Goal: Task Accomplishment & Management: Manage account settings

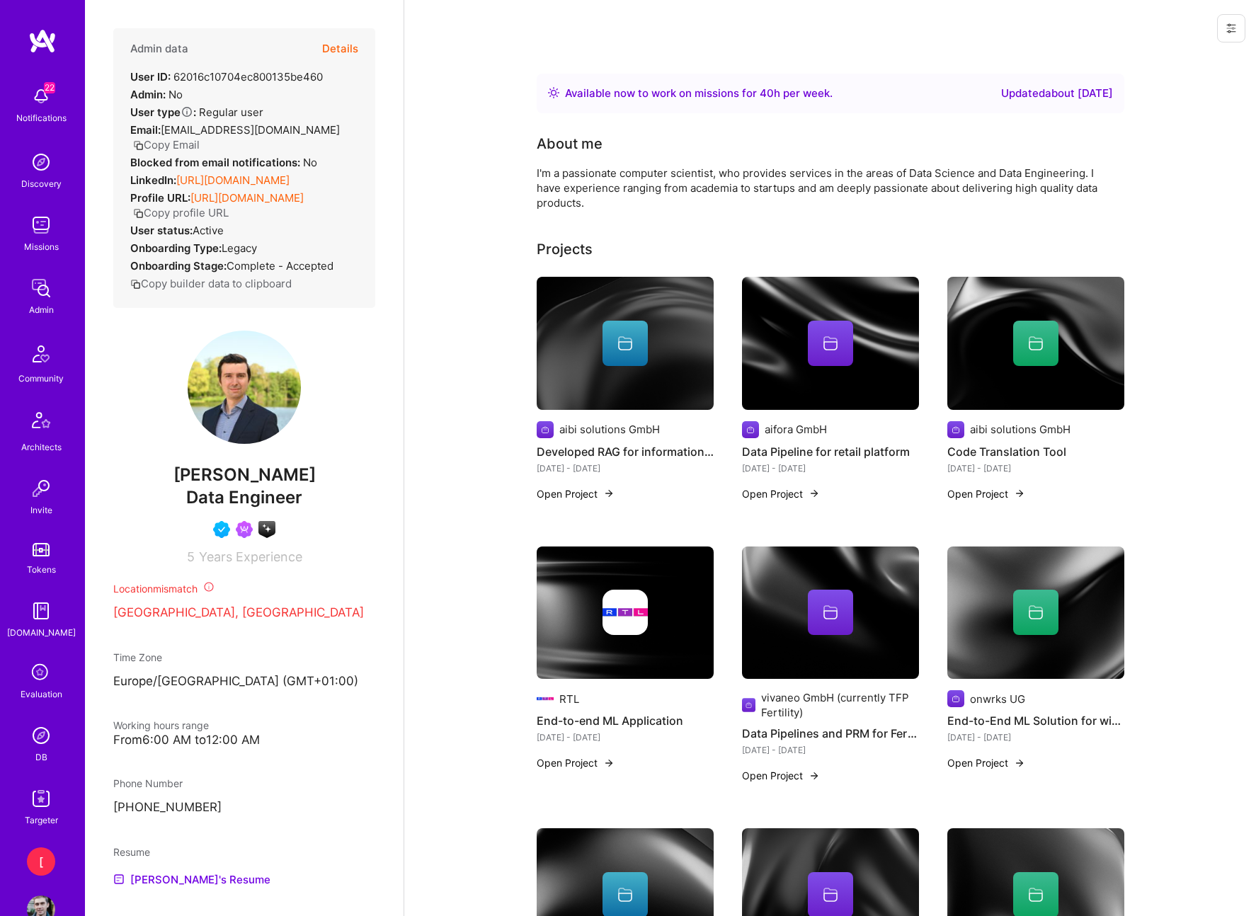
scroll to position [1585, 0]
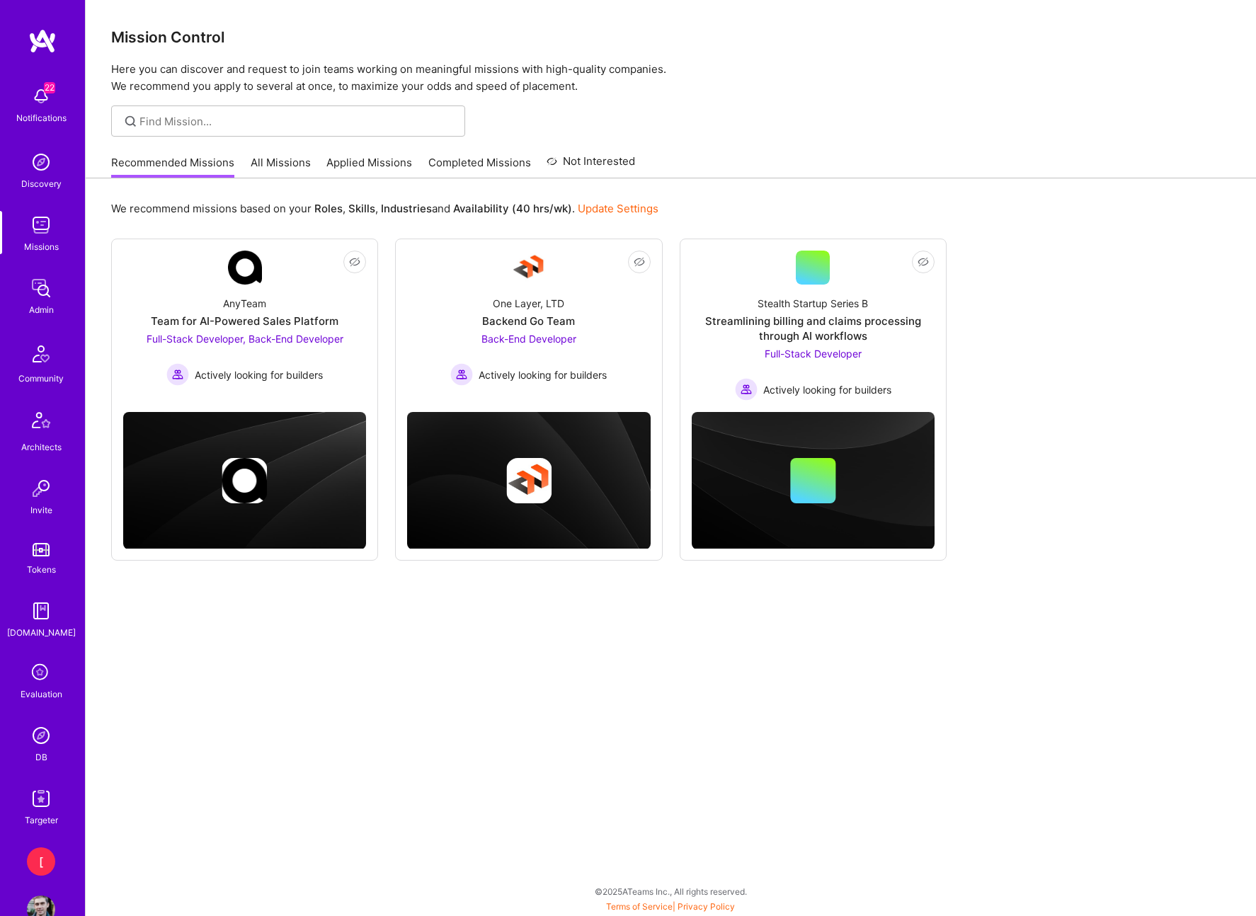
click at [46, 740] on img at bounding box center [41, 735] width 28 height 28
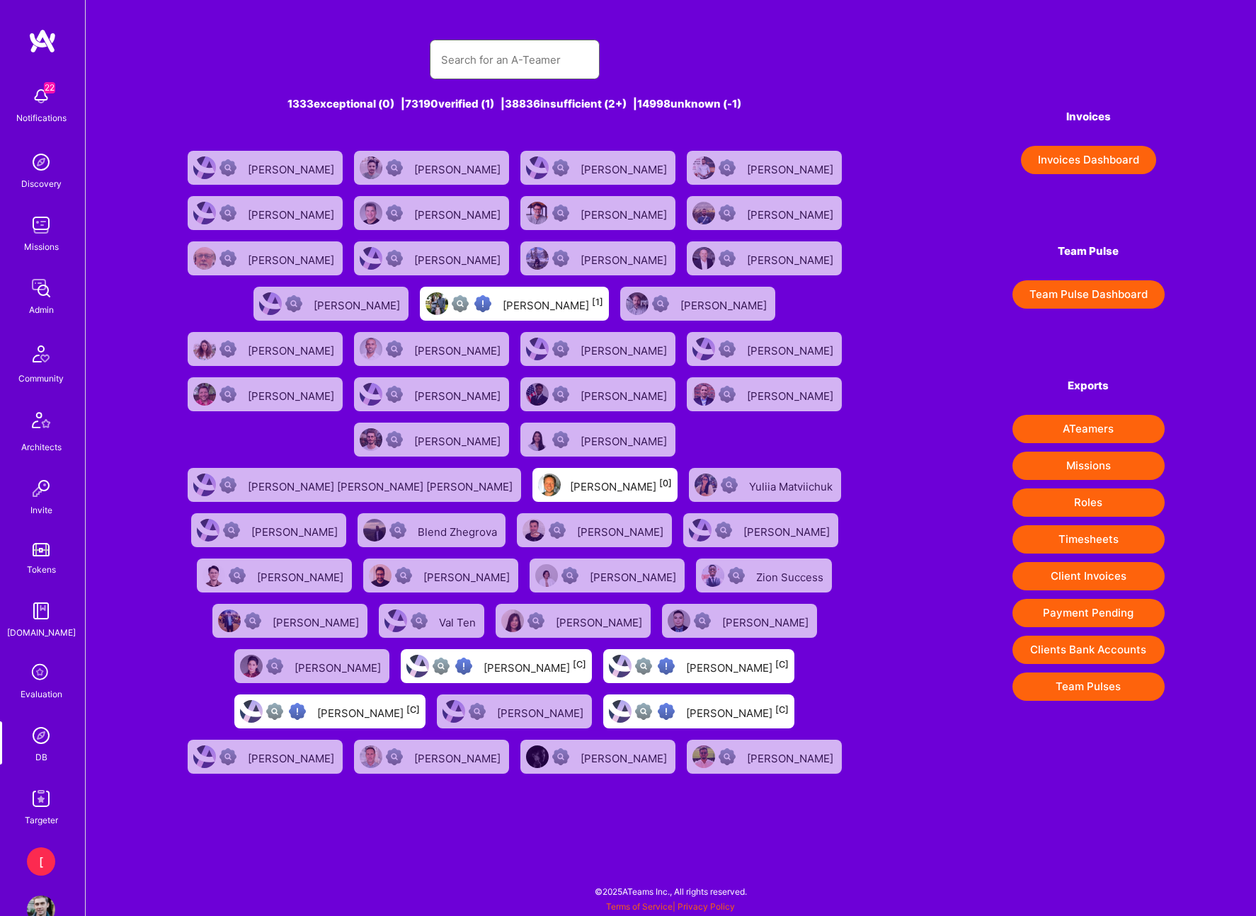
click at [553, 62] on input "text" at bounding box center [514, 60] width 147 height 36
paste input "l@[DOMAIN_NAME]"
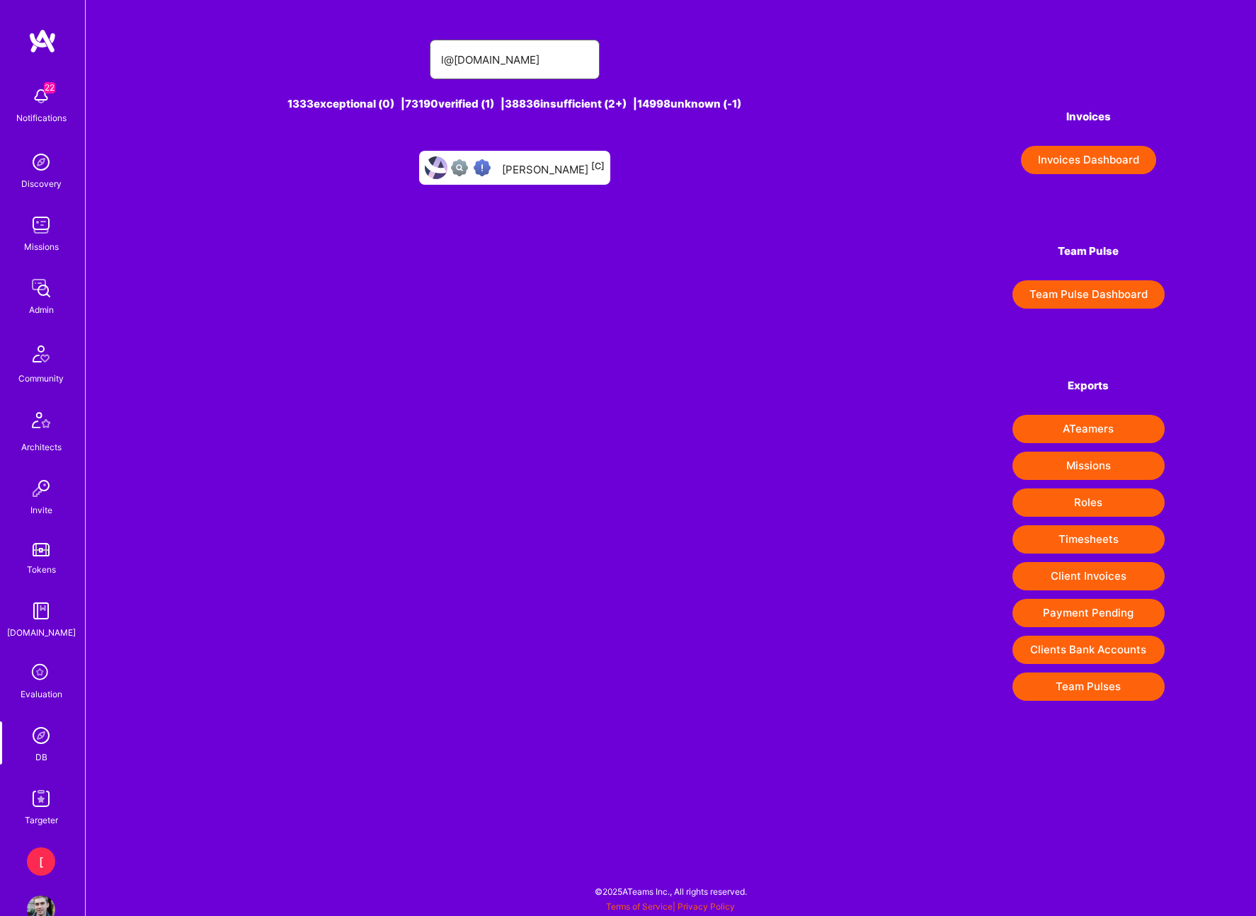
type input "l@[DOMAIN_NAME]"
click at [568, 163] on div "[PERSON_NAME] [C]" at bounding box center [553, 168] width 103 height 18
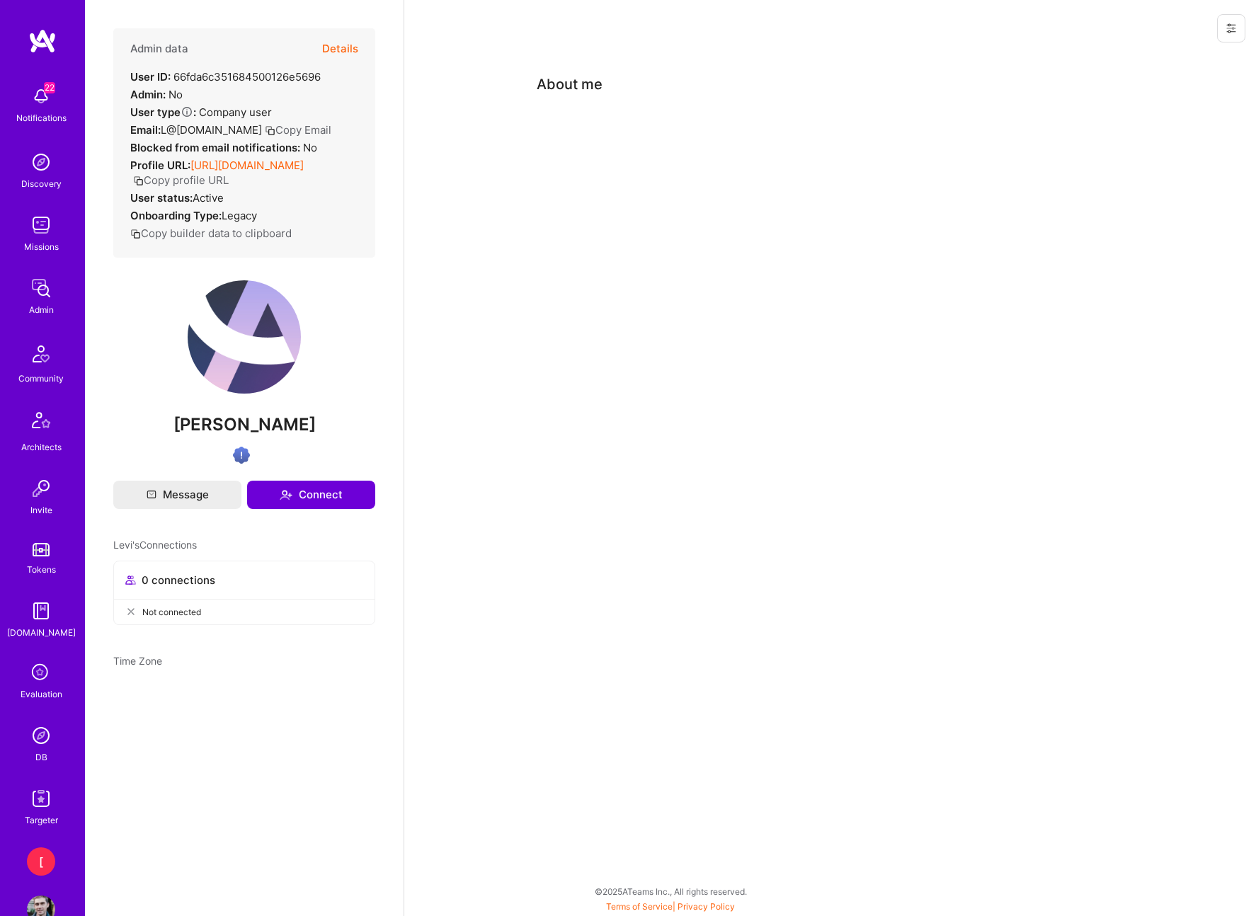
click at [1228, 30] on icon at bounding box center [1230, 28] width 11 height 11
click at [1163, 59] on button "Login as Levi" at bounding box center [1179, 60] width 131 height 36
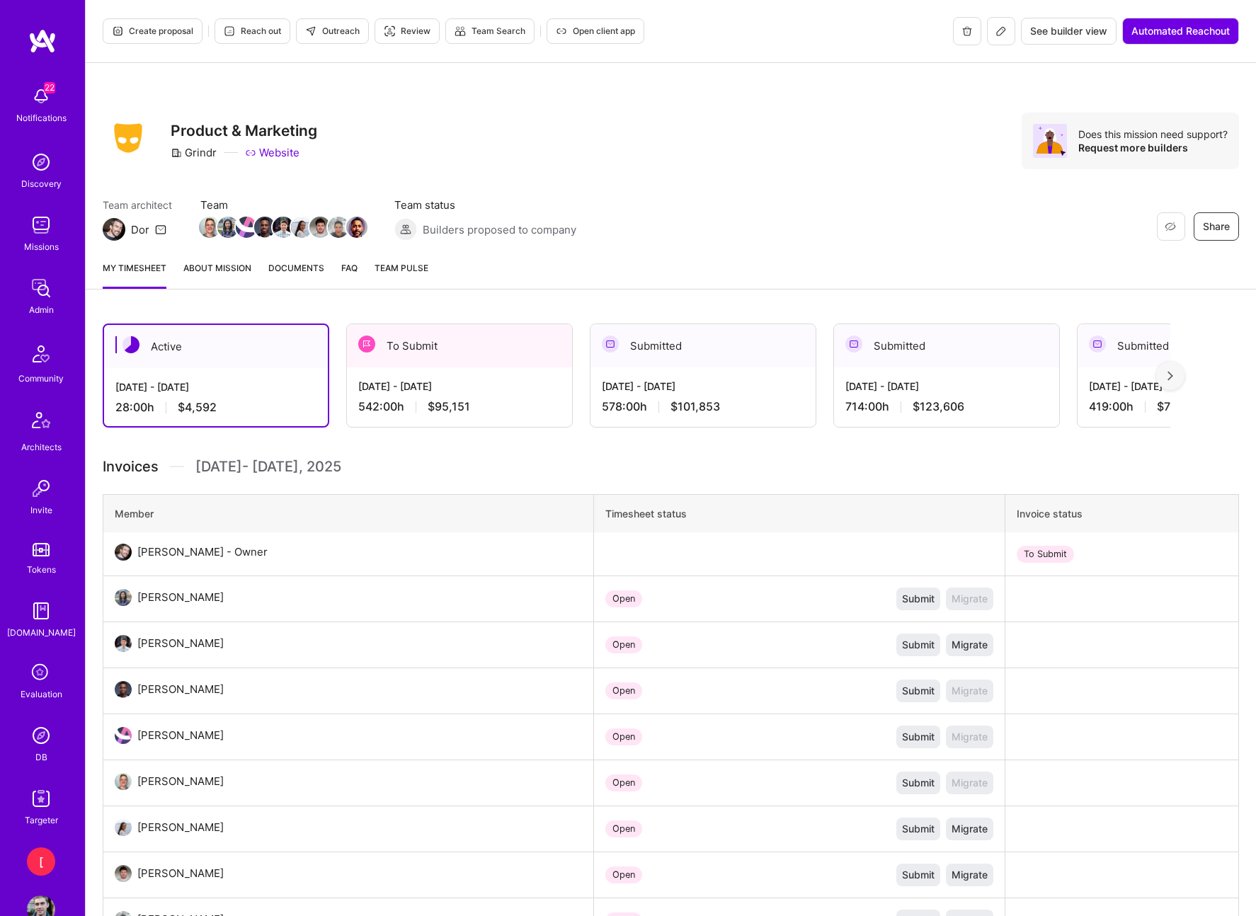
click at [737, 226] on div "Team architect Dor Team Team status Builders proposed to company Restore Not In…" at bounding box center [671, 219] width 1136 height 43
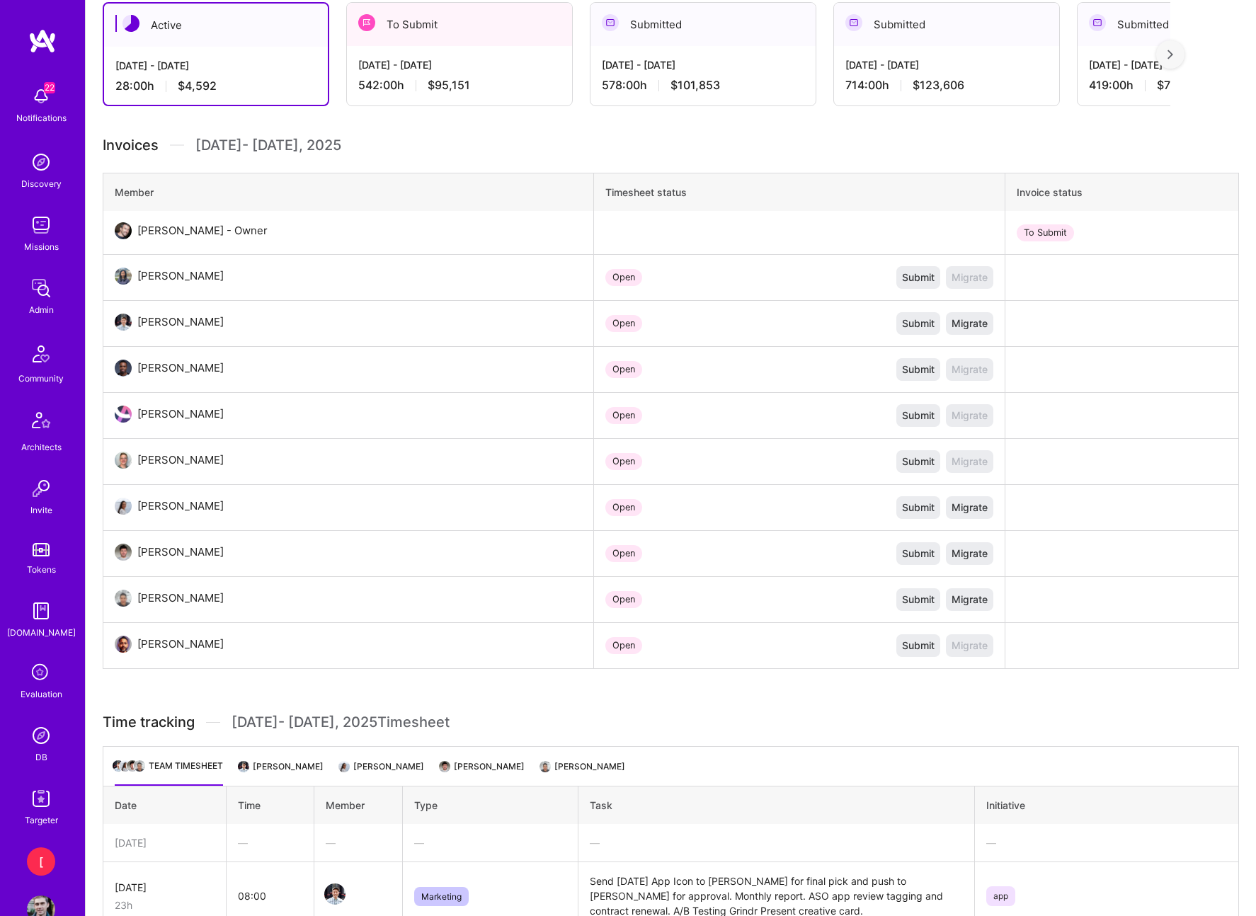
scroll to position [345, 0]
